Goal: Information Seeking & Learning: Learn about a topic

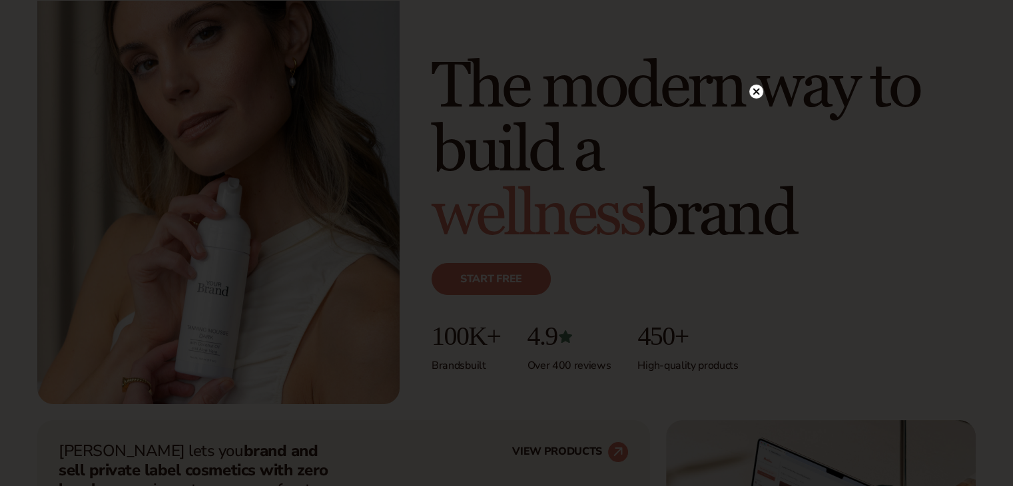
scroll to position [67, 0]
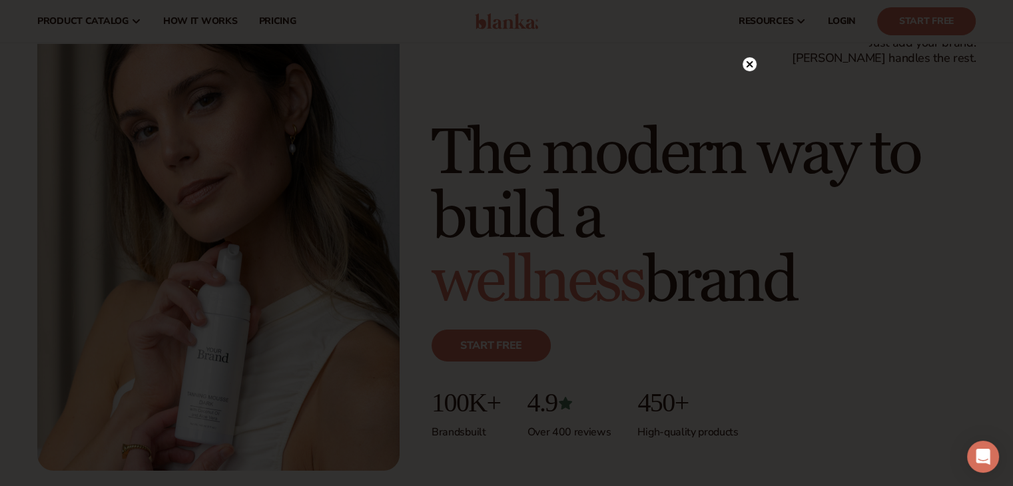
click at [746, 62] on circle at bounding box center [749, 64] width 14 height 14
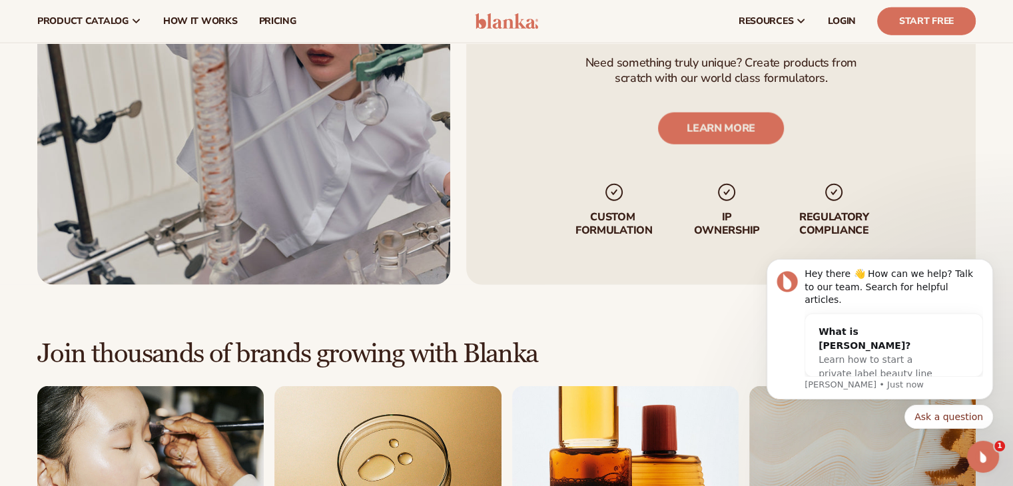
scroll to position [3196, 0]
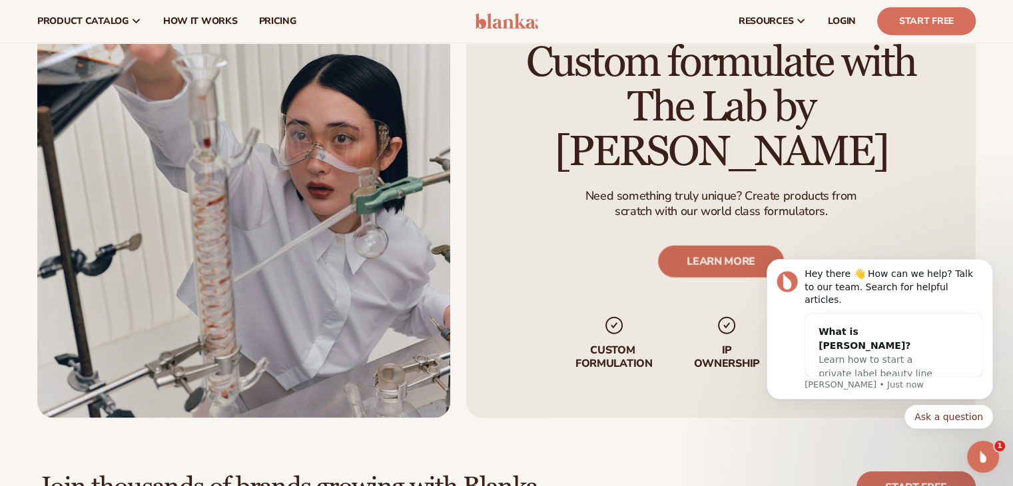
click at [716, 246] on link "LEARN MORE" at bounding box center [721, 262] width 126 height 32
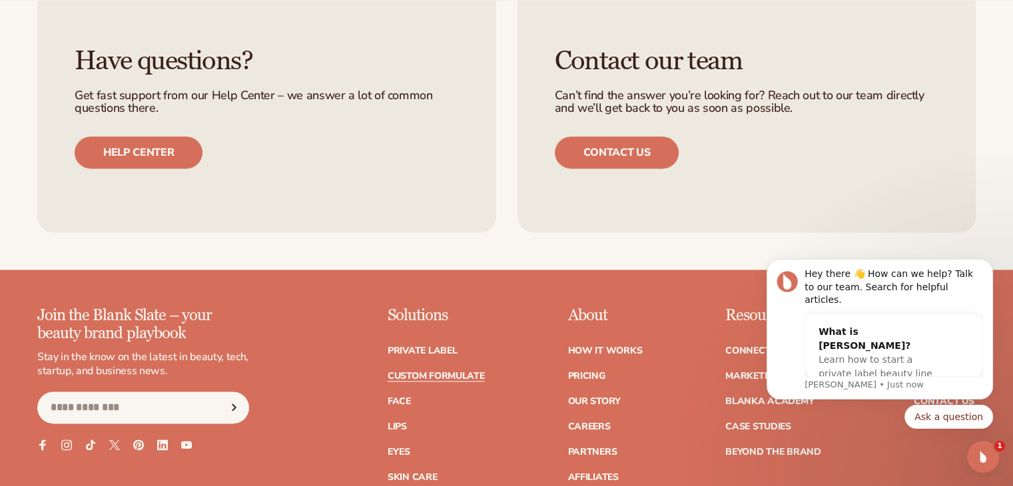
scroll to position [2064, 0]
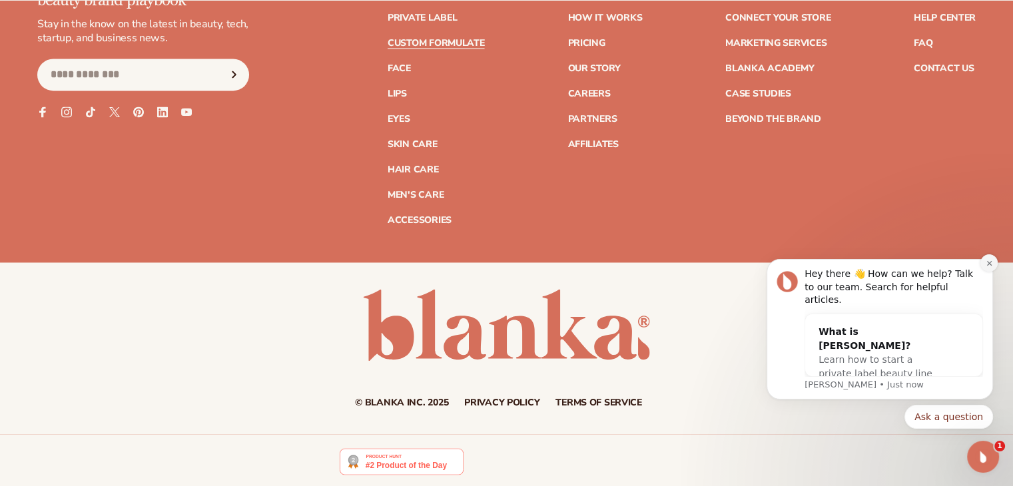
click at [983, 272] on button "Dismiss notification" at bounding box center [988, 262] width 17 height 17
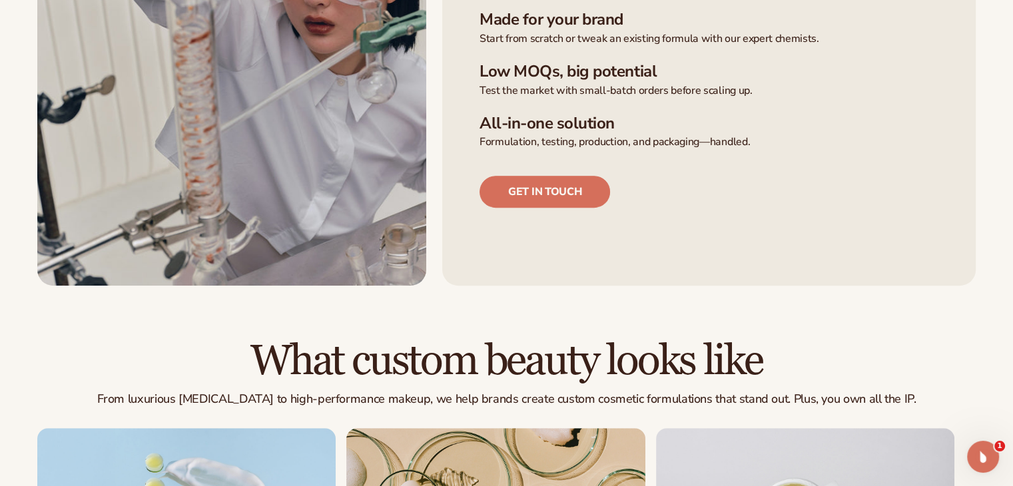
scroll to position [0, 0]
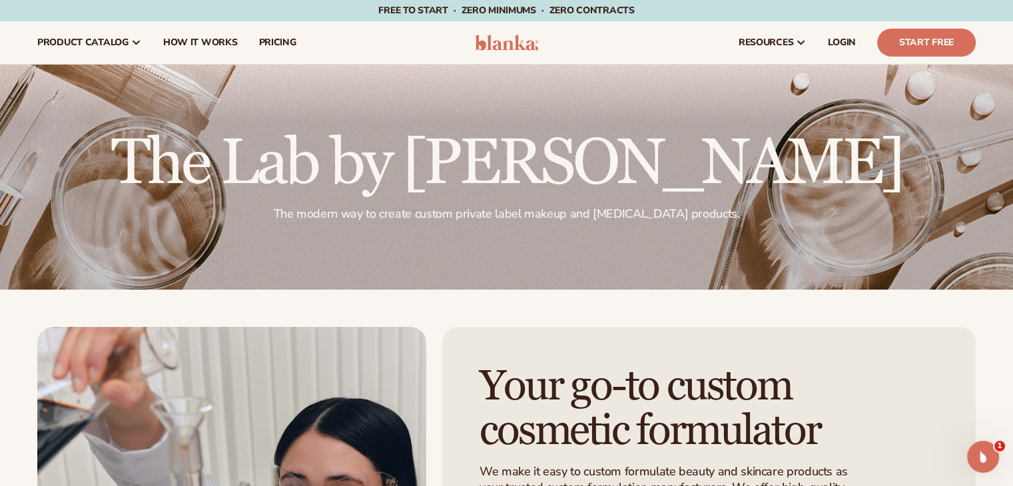
click at [511, 47] on img at bounding box center [506, 43] width 63 height 16
